Goal: Navigation & Orientation: Find specific page/section

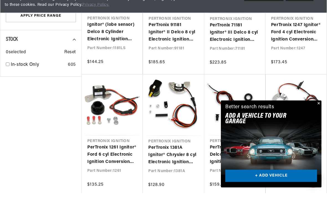
scroll to position [420, 0]
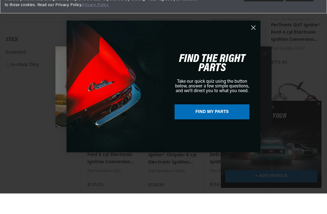
click at [249, 43] on circle "Close dialog" at bounding box center [253, 47] width 9 height 9
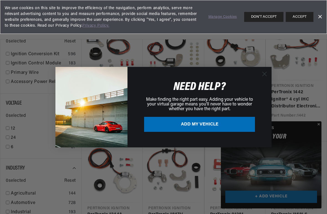
scroll to position [116, 0]
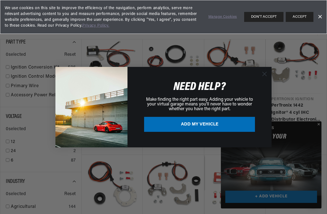
click at [257, 72] on div "NEED HELP? Make finding the right part easy. Adding your vehicle to your virtua…" at bounding box center [196, 106] width 139 height 69
click at [261, 74] on circle "Close dialog" at bounding box center [264, 73] width 9 height 9
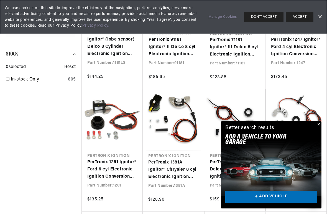
scroll to position [0, 0]
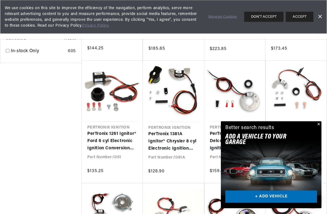
scroll to position [0, 168]
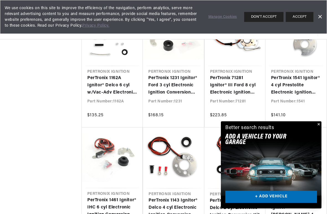
scroll to position [677, 0]
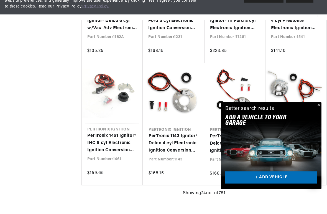
scroll to position [530, 0]
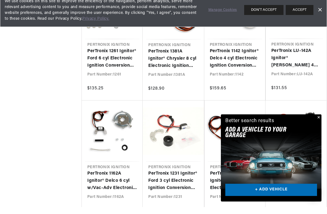
click at [317, 121] on button "Close" at bounding box center [318, 124] width 7 height 7
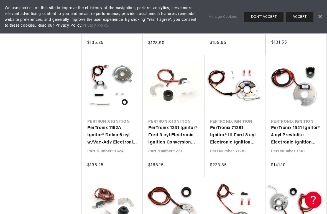
scroll to position [0, 0]
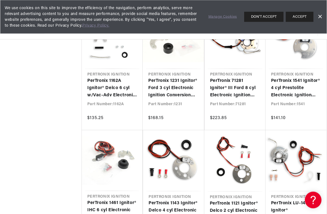
scroll to position [610, 0]
